Goal: Information Seeking & Learning: Learn about a topic

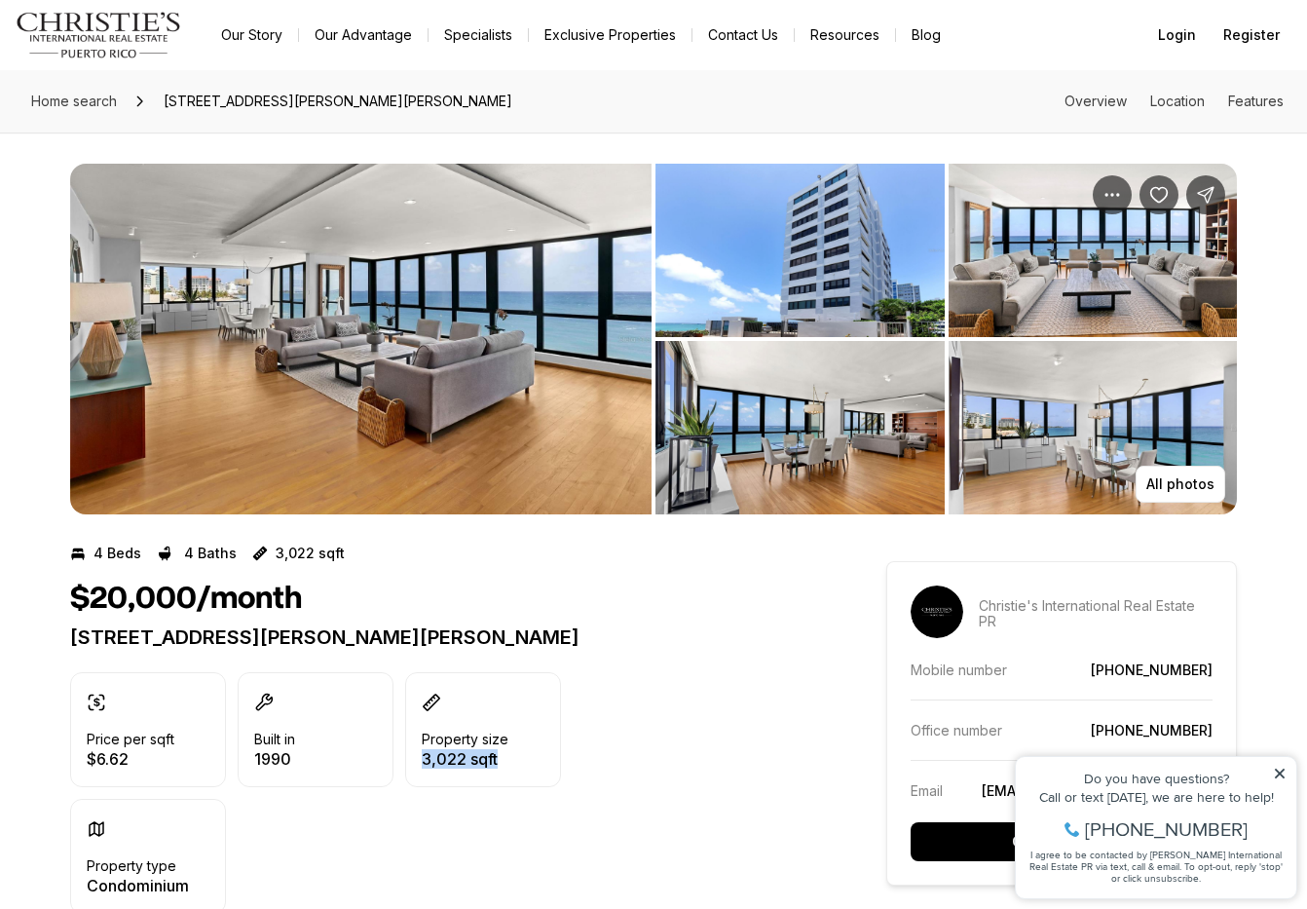
drag, startPoint x: 548, startPoint y: 760, endPoint x: 552, endPoint y: 737, distance: 22.9
click at [552, 737] on div "Property size 3,022 sqft" at bounding box center [483, 729] width 156 height 115
click at [275, 693] on div at bounding box center [274, 704] width 41 height 23
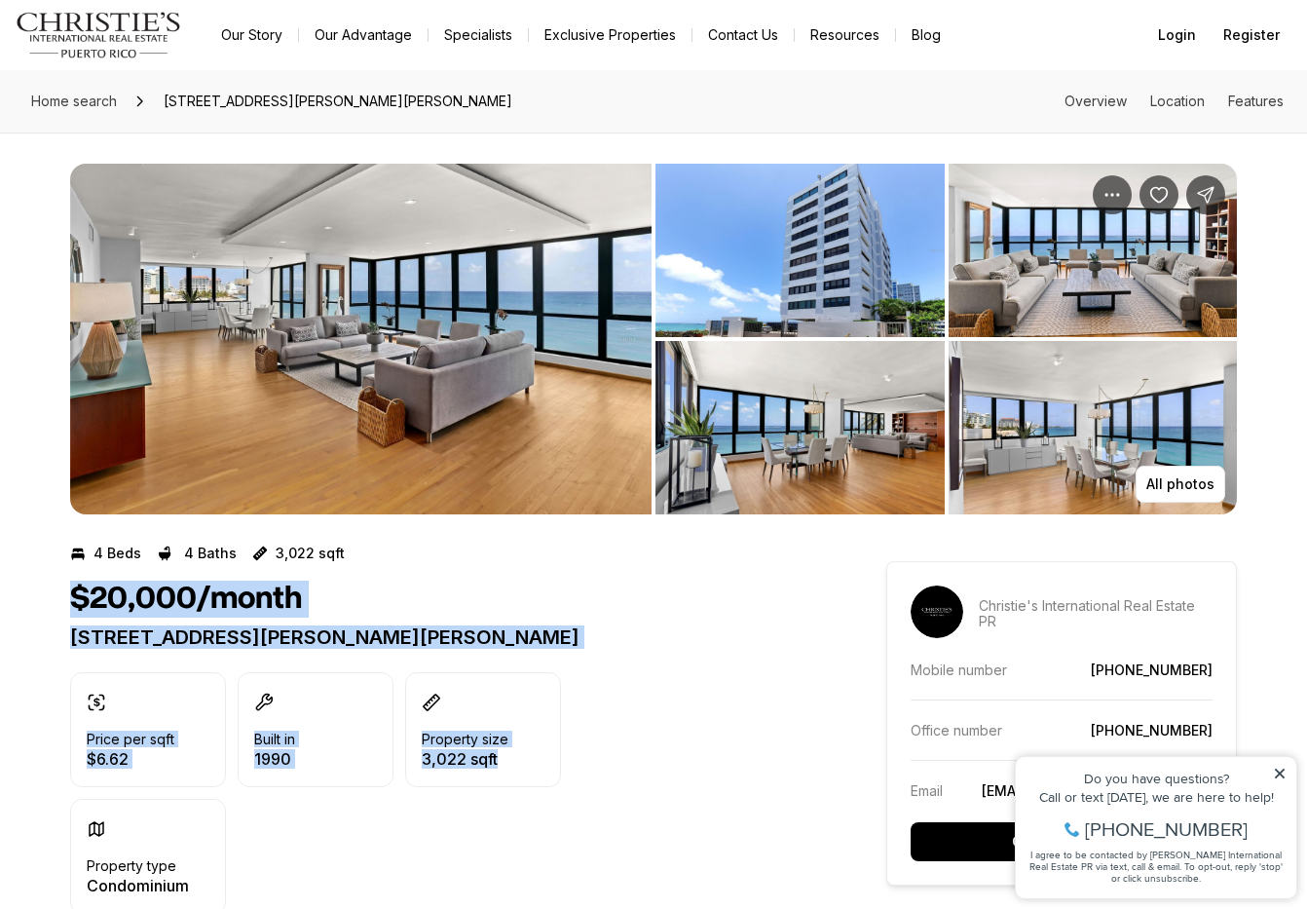
drag, startPoint x: 66, startPoint y: 597, endPoint x: 577, endPoint y: 764, distance: 537.0
click at [577, 764] on div "Price per sqft $6.62 Built in [DATE] Property size 3,022 sqft Property type Con…" at bounding box center [443, 793] width 746 height 242
click at [230, 619] on div "$20,000/month 1 [PERSON_NAME] #3 [GEOGRAPHIC_DATA][PERSON_NAME], 00907" at bounding box center [443, 615] width 746 height 68
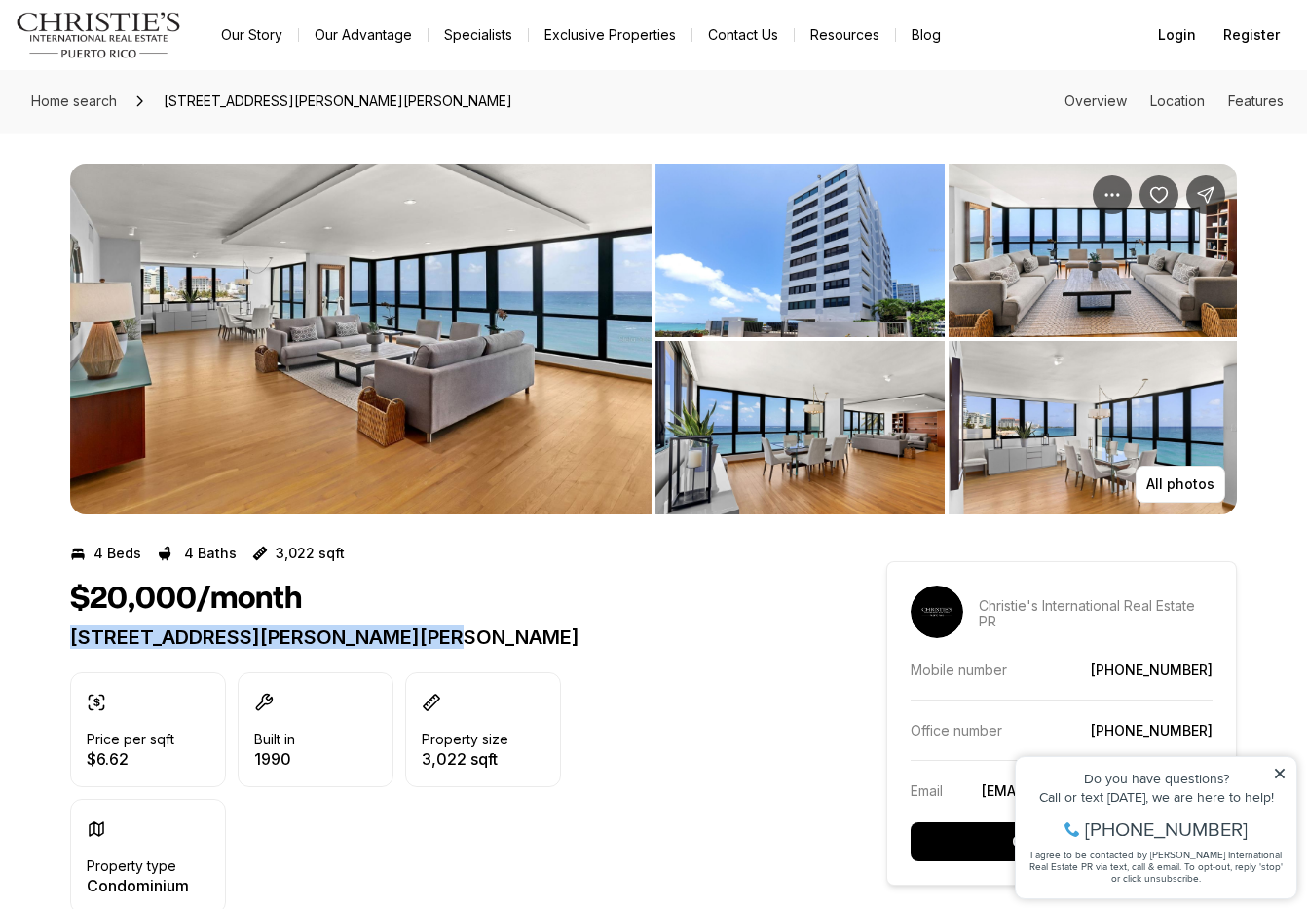
drag, startPoint x: 62, startPoint y: 632, endPoint x: 435, endPoint y: 622, distance: 373.3
click at [435, 622] on div "$20,000/month 1 [PERSON_NAME] #3 [GEOGRAPHIC_DATA][PERSON_NAME], 00907" at bounding box center [443, 615] width 746 height 68
click at [423, 598] on div at bounding box center [423, 598] width 0 height 0
click at [454, 646] on p "[STREET_ADDRESS][PERSON_NAME][PERSON_NAME]" at bounding box center [443, 636] width 746 height 23
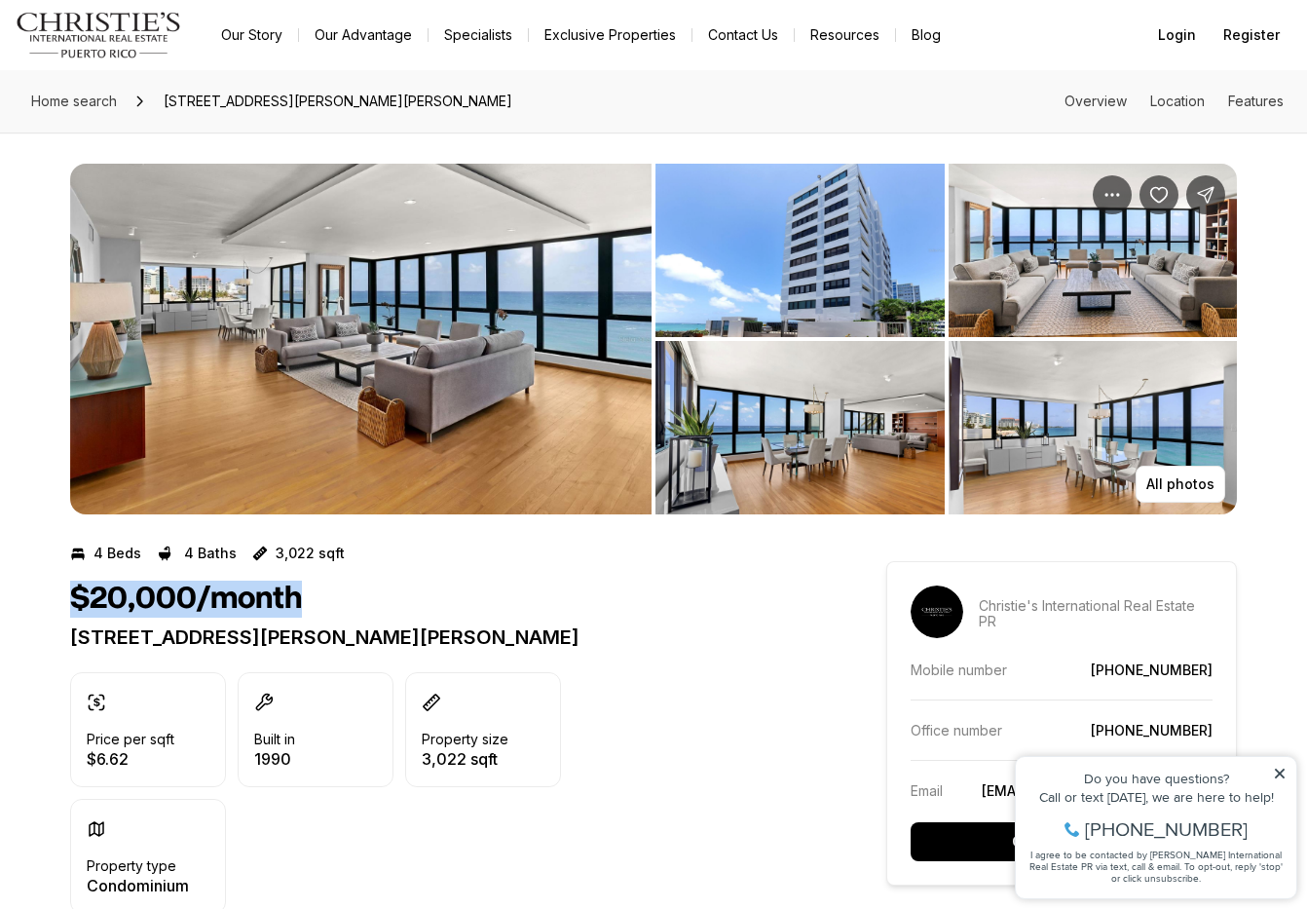
drag, startPoint x: 64, startPoint y: 602, endPoint x: 323, endPoint y: 603, distance: 259.1
click at [323, 603] on div "$20,000/month" at bounding box center [443, 599] width 746 height 37
click at [257, 596] on h1 "$20,000/month" at bounding box center [186, 599] width 232 height 37
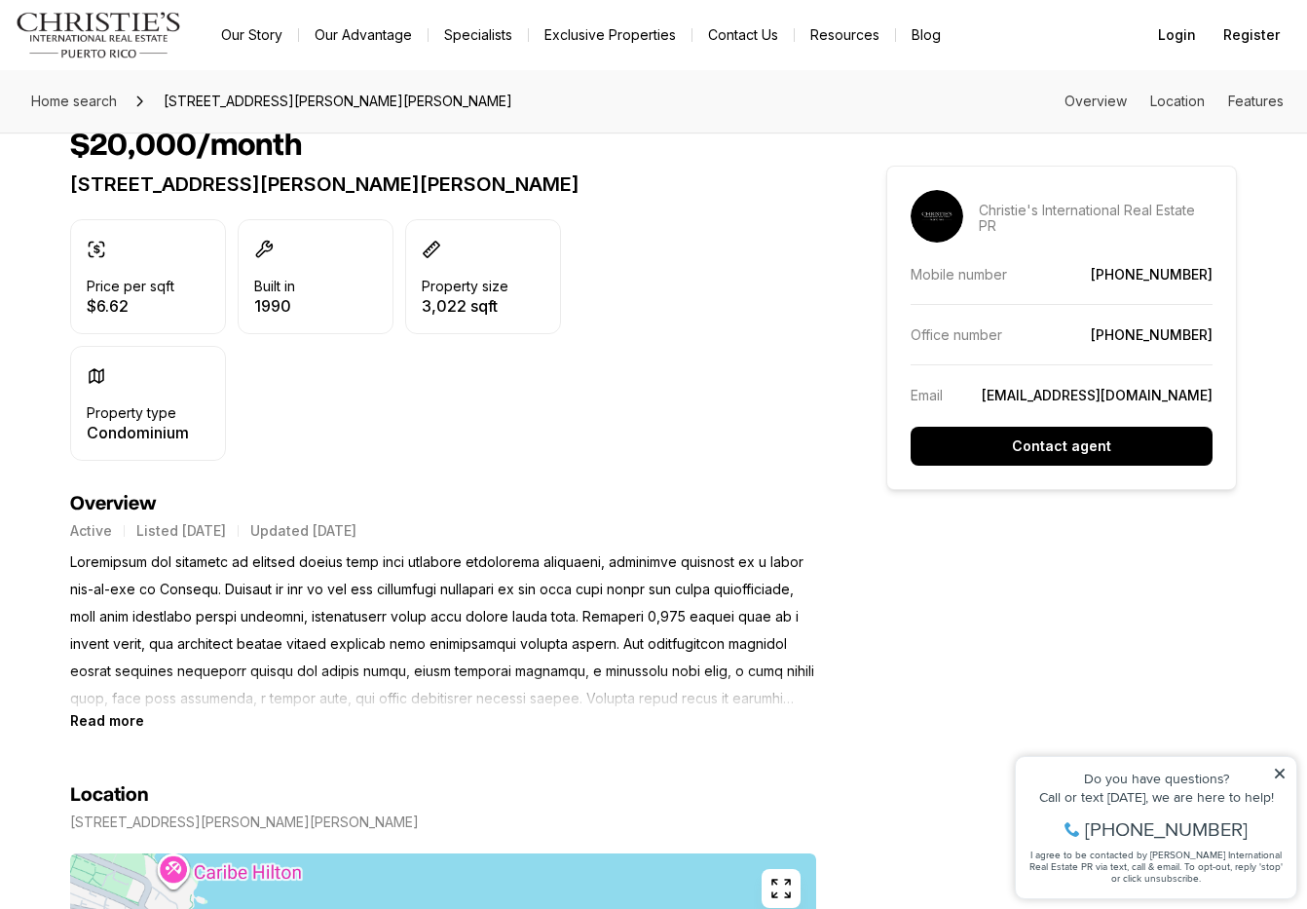
scroll to position [585, 0]
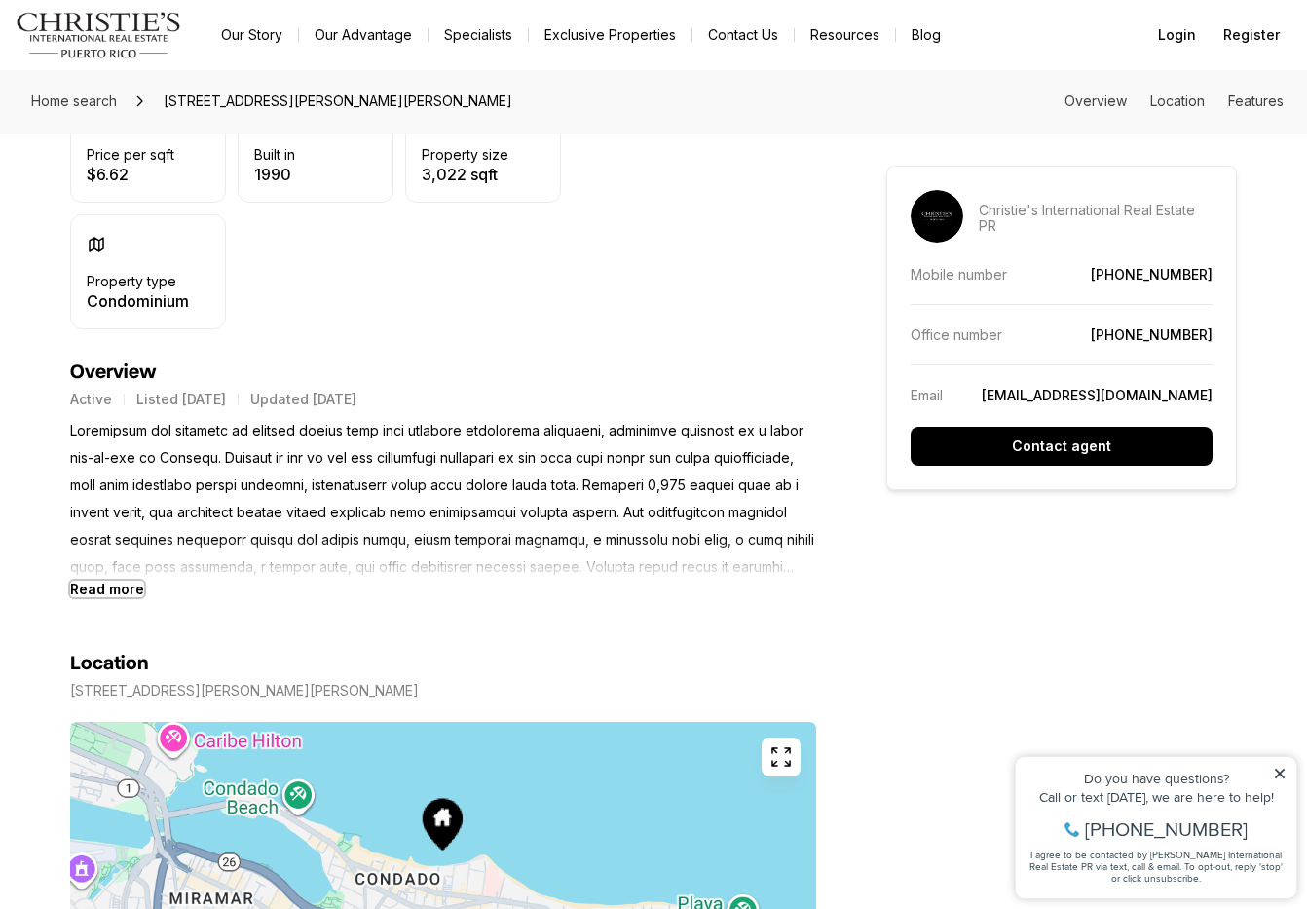
click at [84, 593] on b "Read more" at bounding box center [107, 589] width 74 height 17
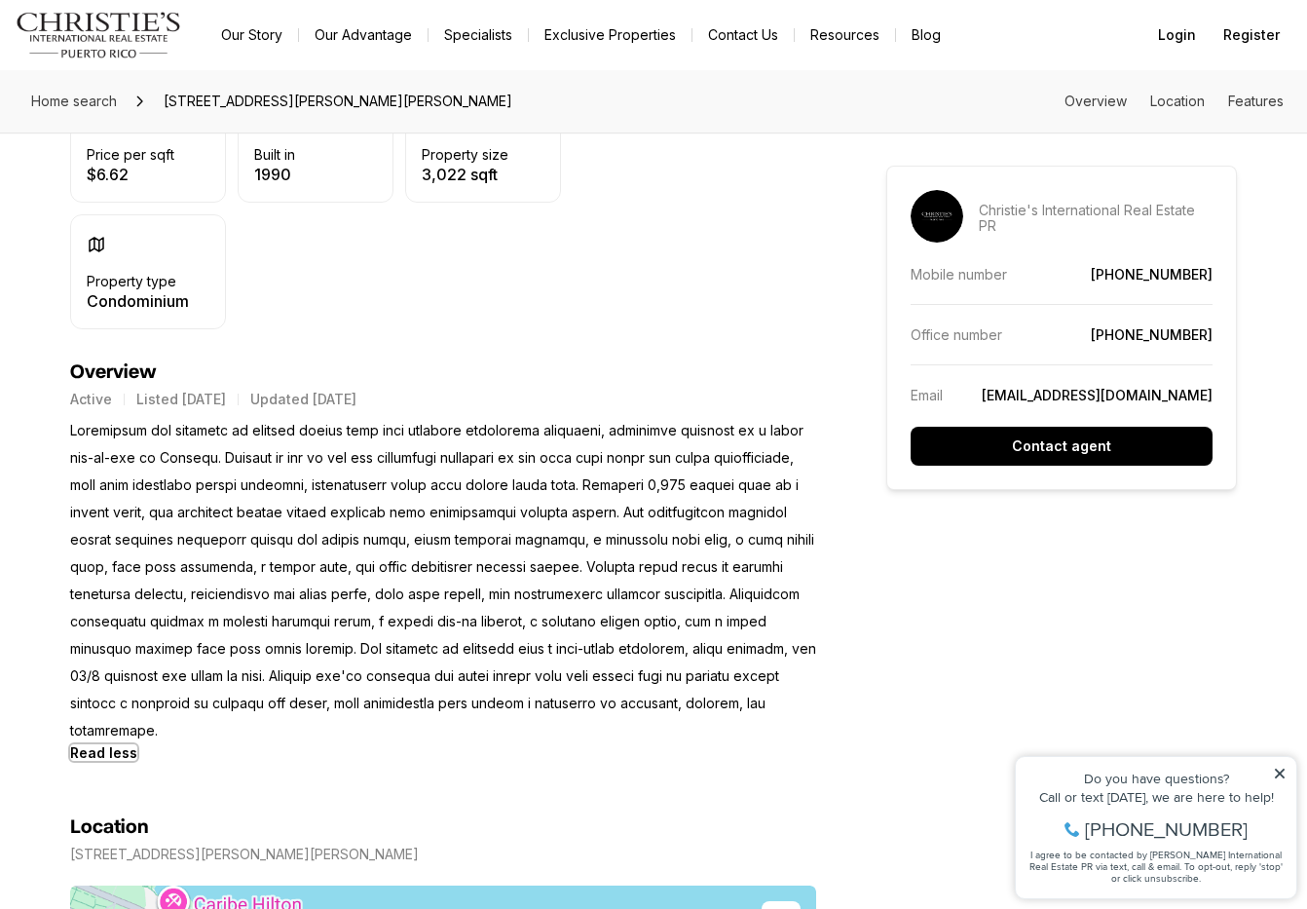
click at [101, 744] on b "Read less" at bounding box center [103, 752] width 67 height 17
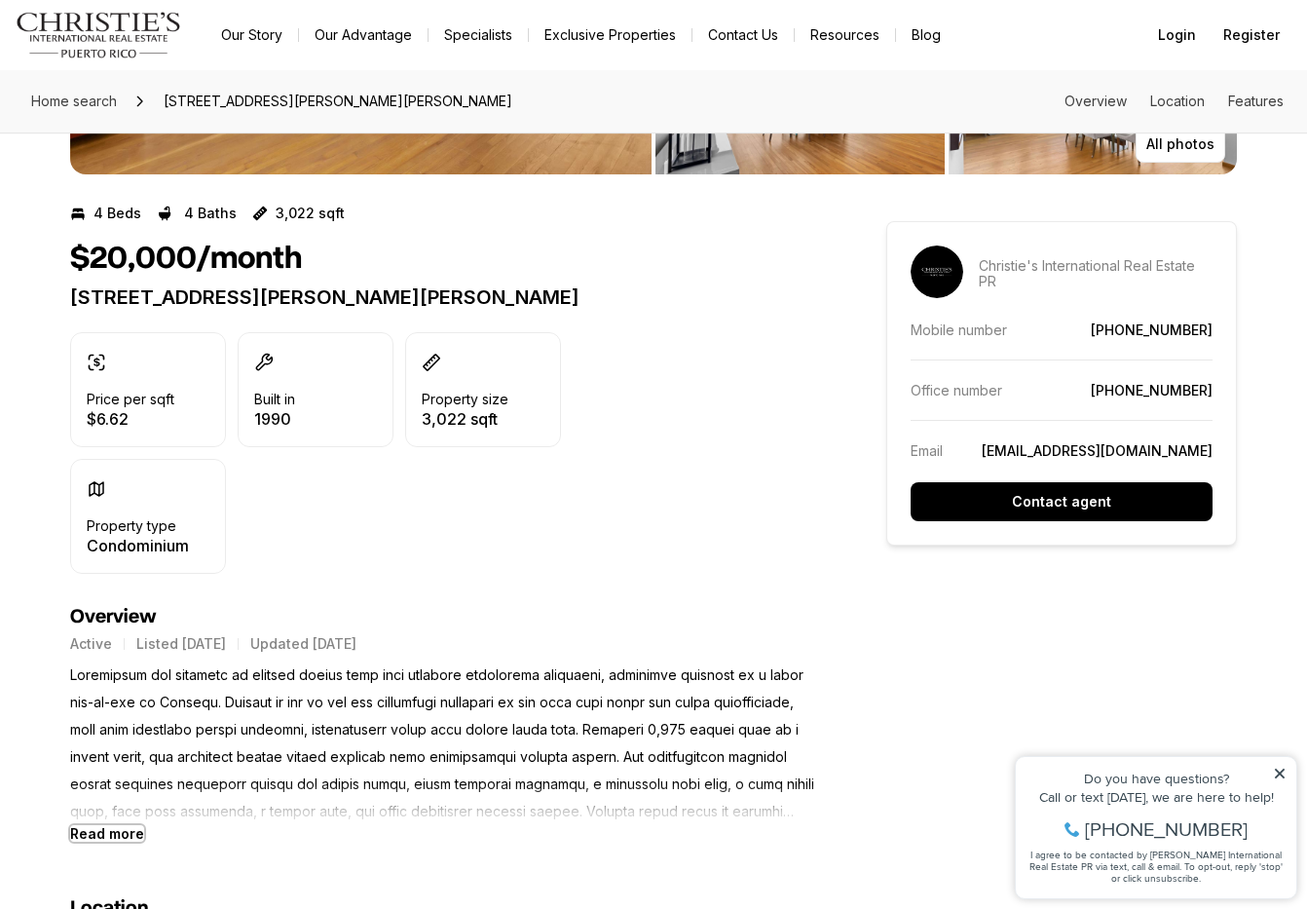
scroll to position [292, 0]
